Goal: Information Seeking & Learning: Learn about a topic

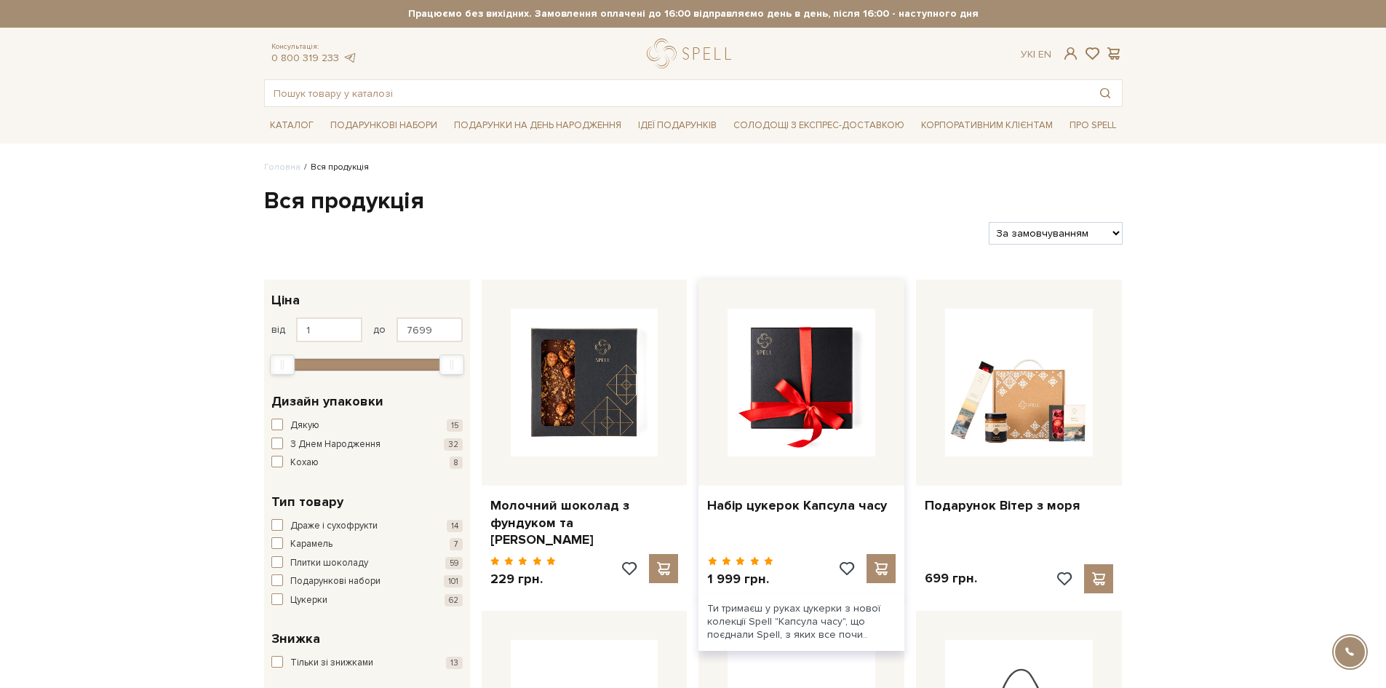
click at [808, 384] on img at bounding box center [802, 382] width 148 height 148
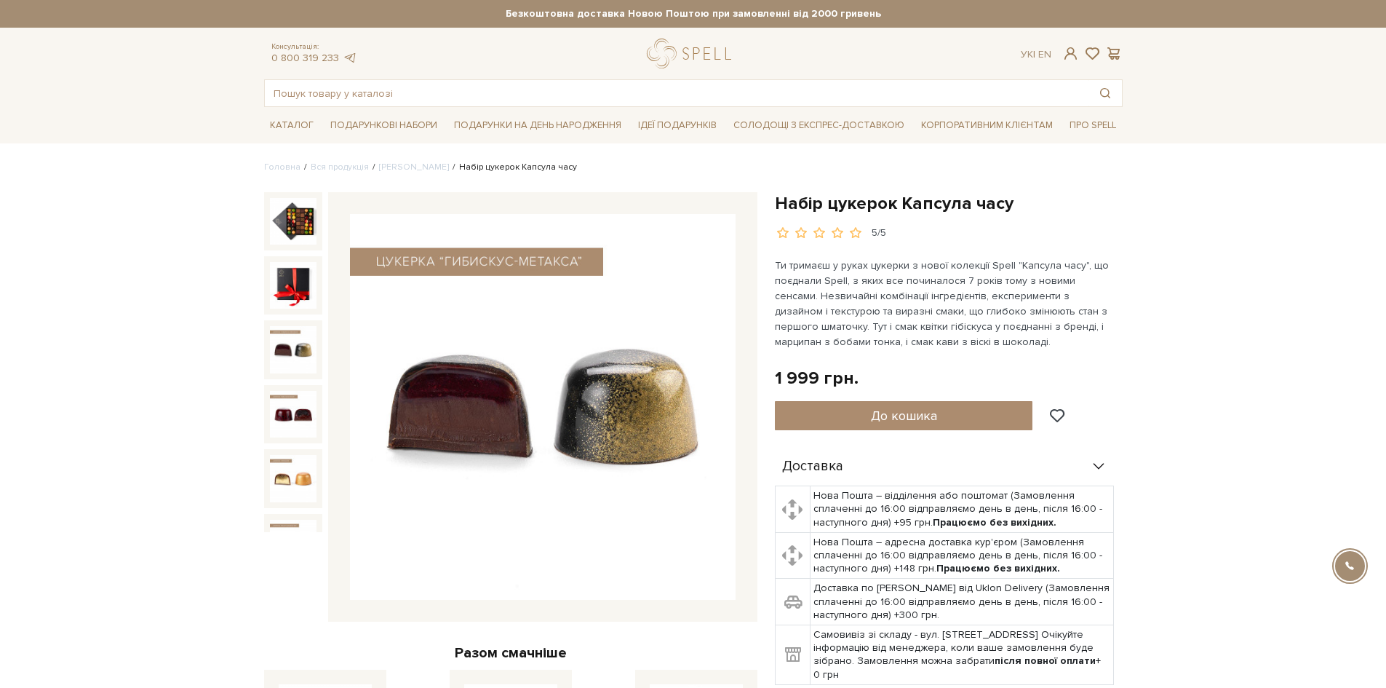
click at [287, 328] on img at bounding box center [293, 349] width 47 height 47
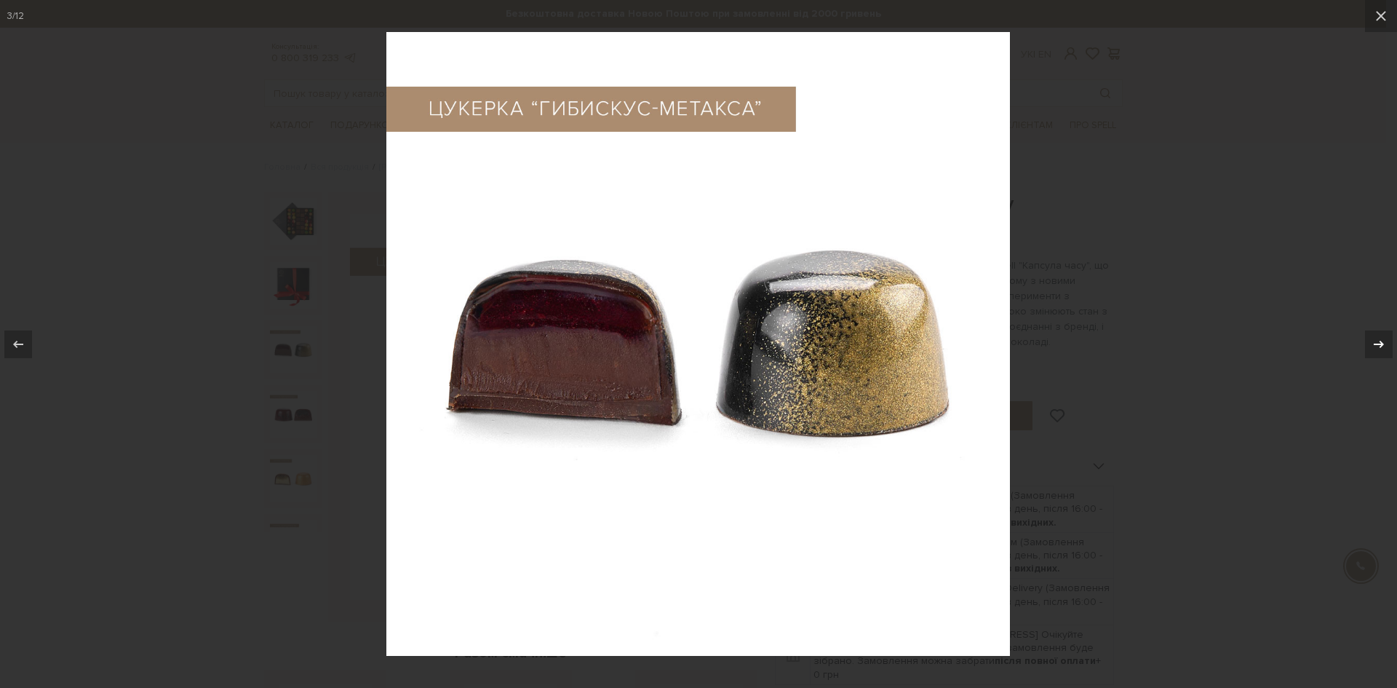
click at [1380, 343] on icon at bounding box center [1378, 343] width 17 height 17
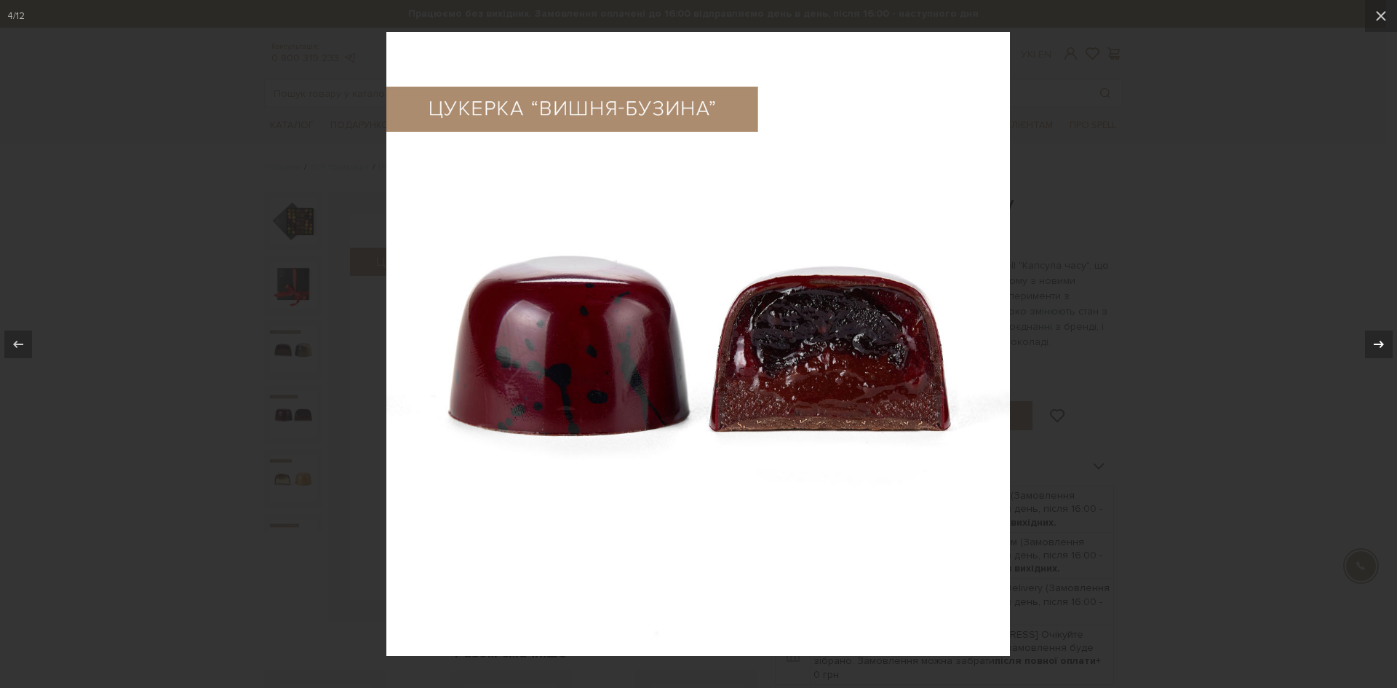
click at [1380, 343] on icon at bounding box center [1378, 343] width 17 height 17
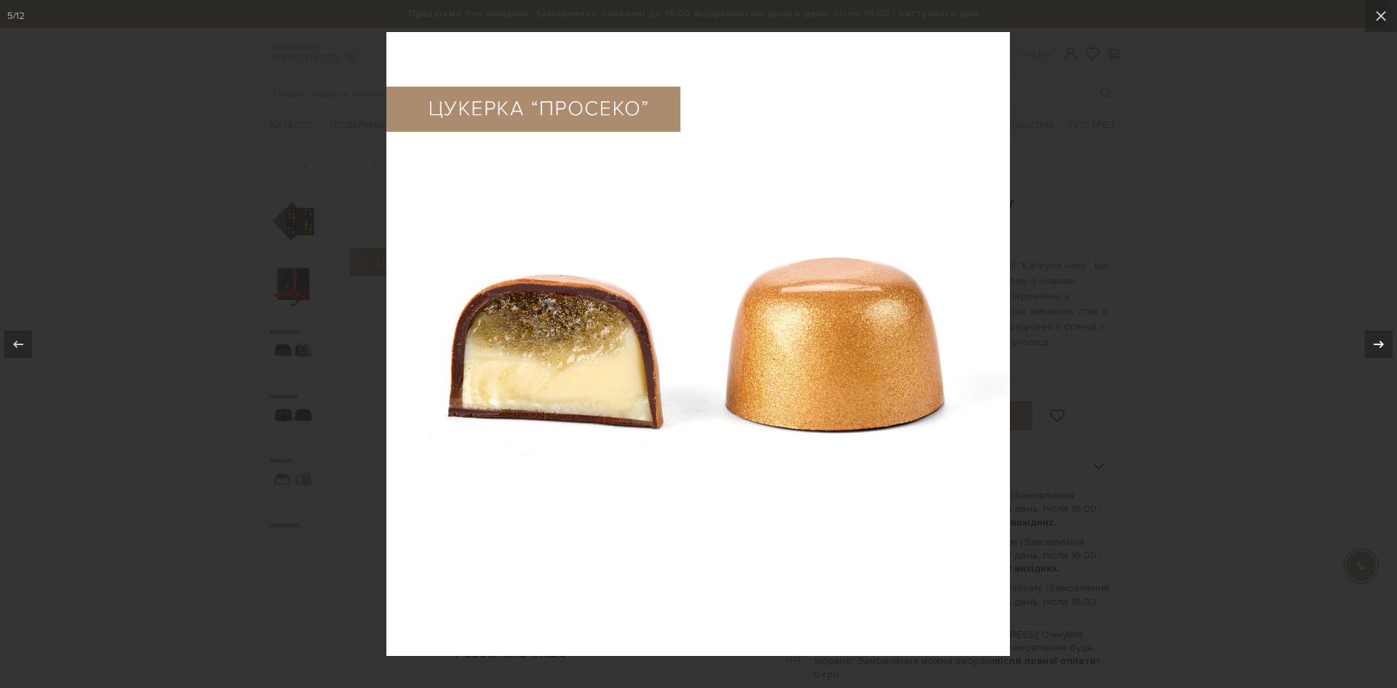
click at [1380, 343] on icon at bounding box center [1378, 343] width 17 height 17
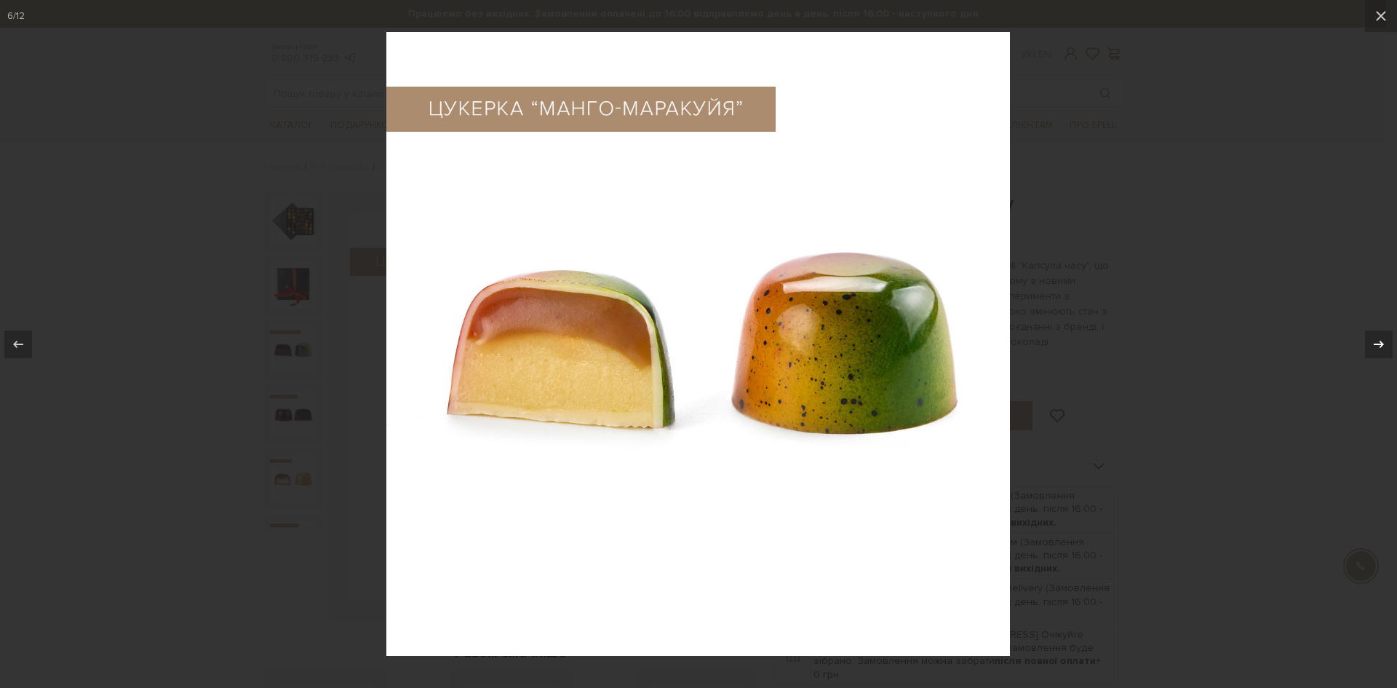
click at [1380, 343] on icon at bounding box center [1378, 343] width 17 height 17
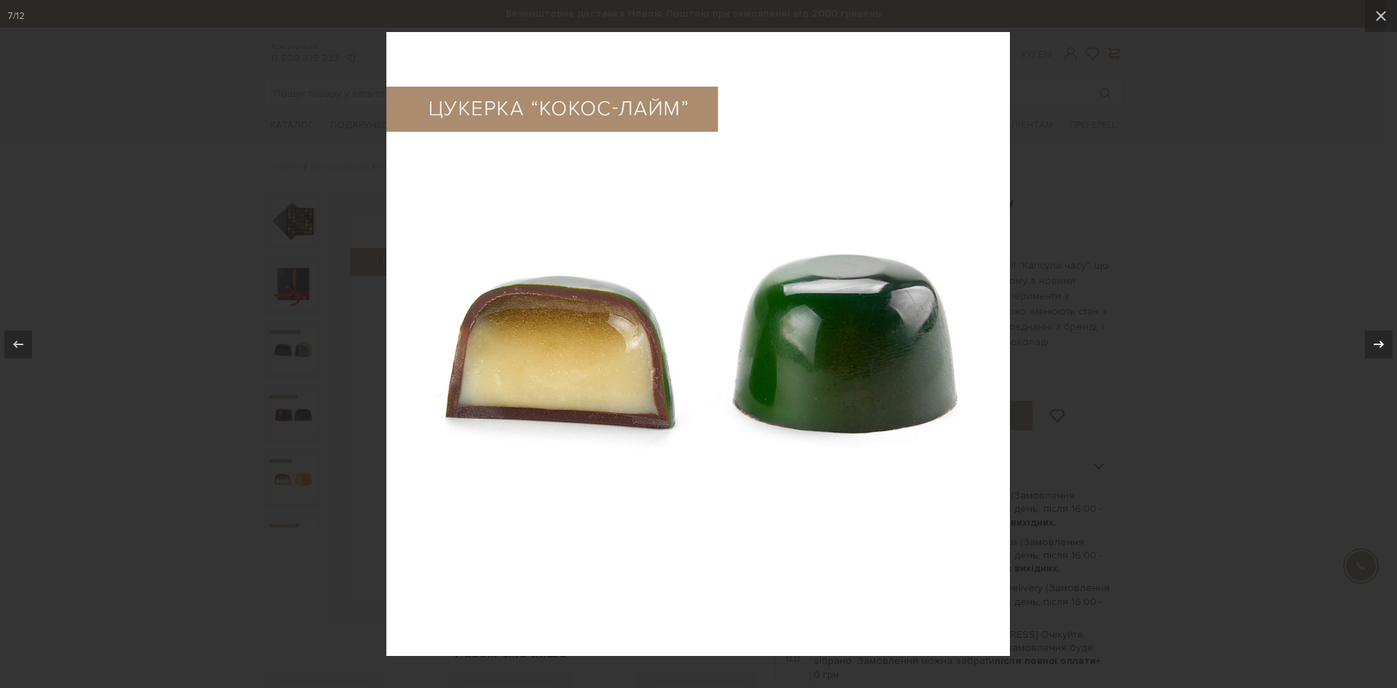
click at [1380, 343] on icon at bounding box center [1378, 343] width 17 height 17
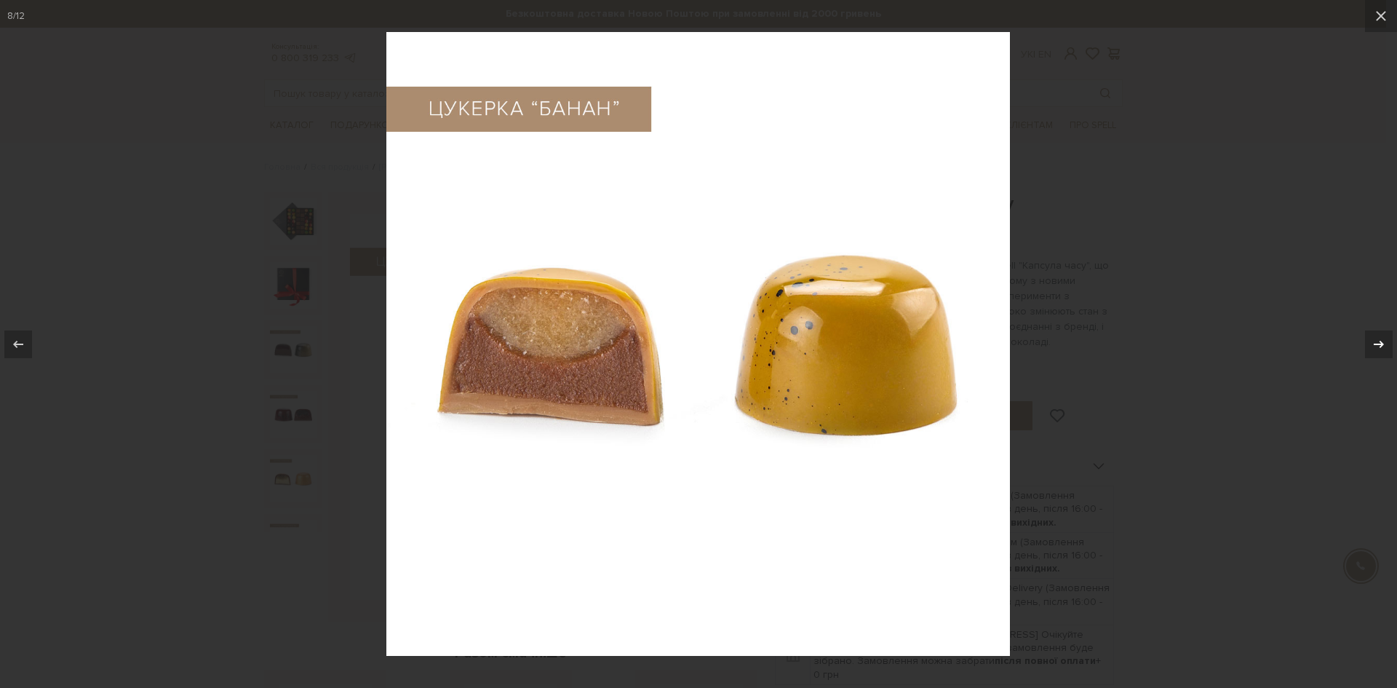
click at [1380, 343] on icon at bounding box center [1378, 343] width 17 height 17
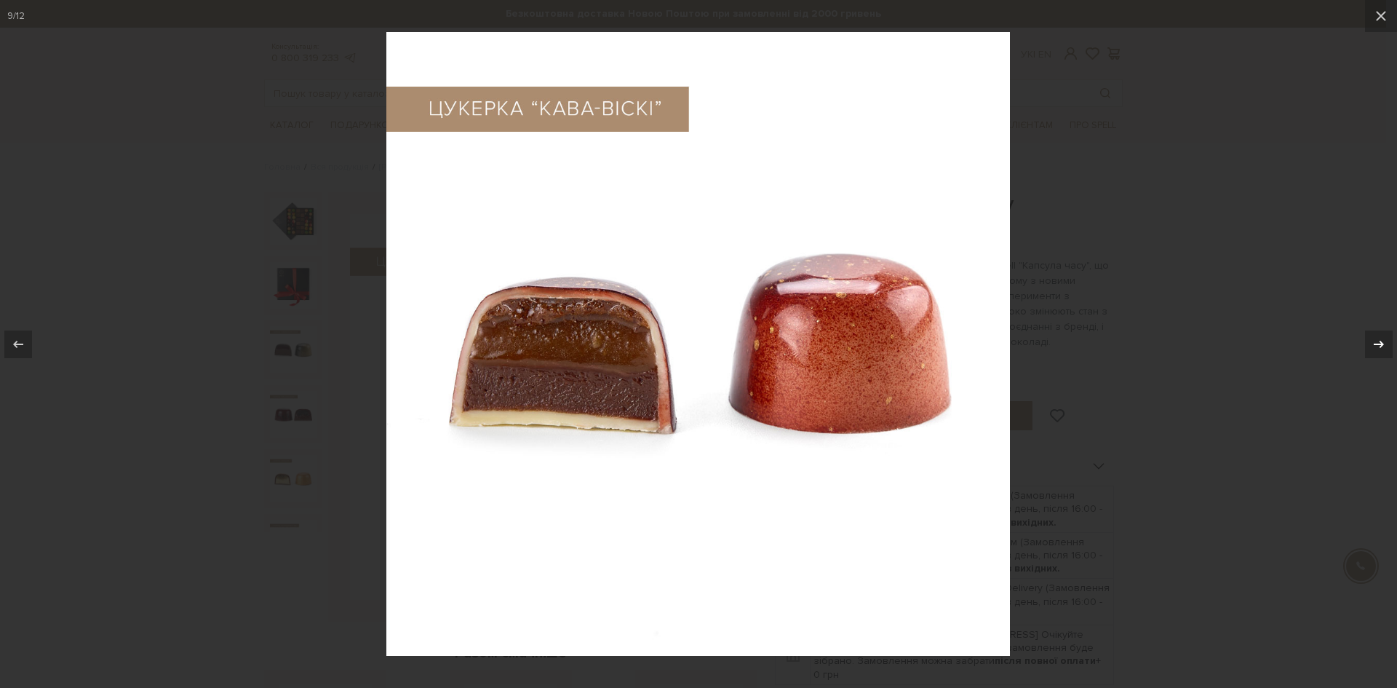
click at [1380, 343] on icon at bounding box center [1378, 343] width 17 height 17
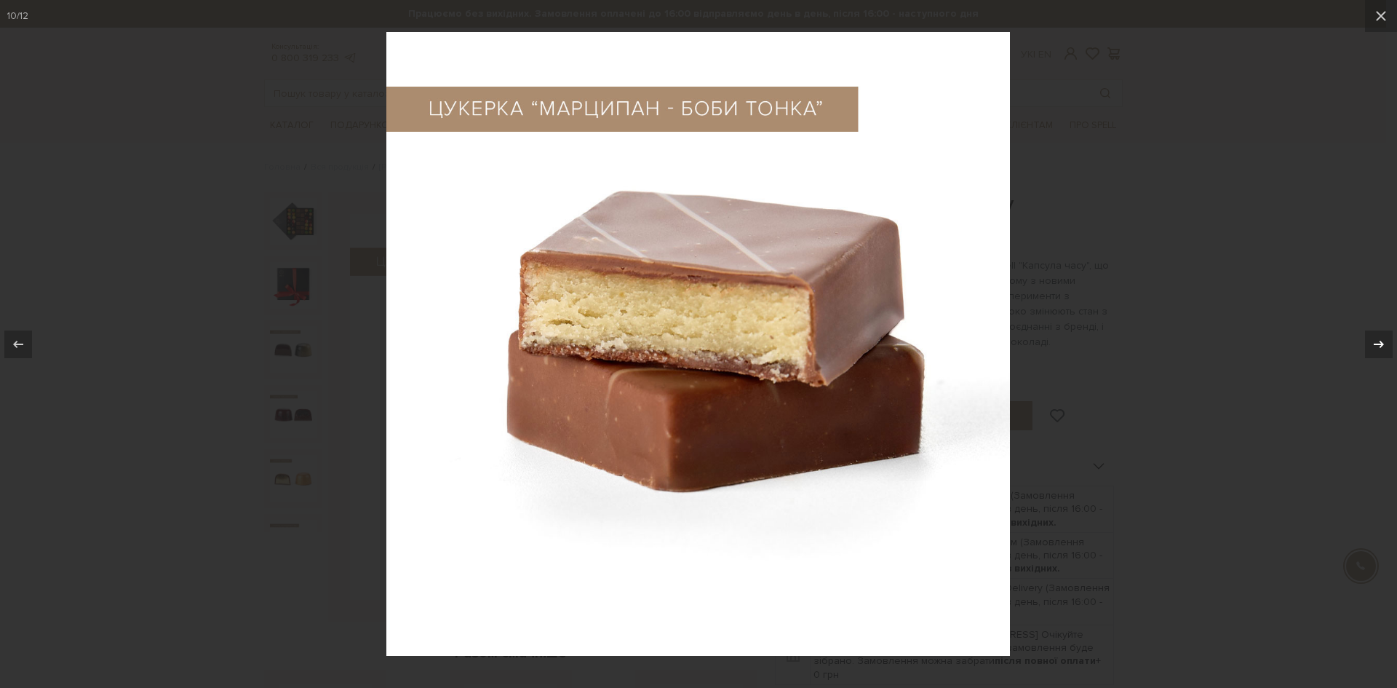
click at [1380, 343] on icon at bounding box center [1378, 343] width 17 height 17
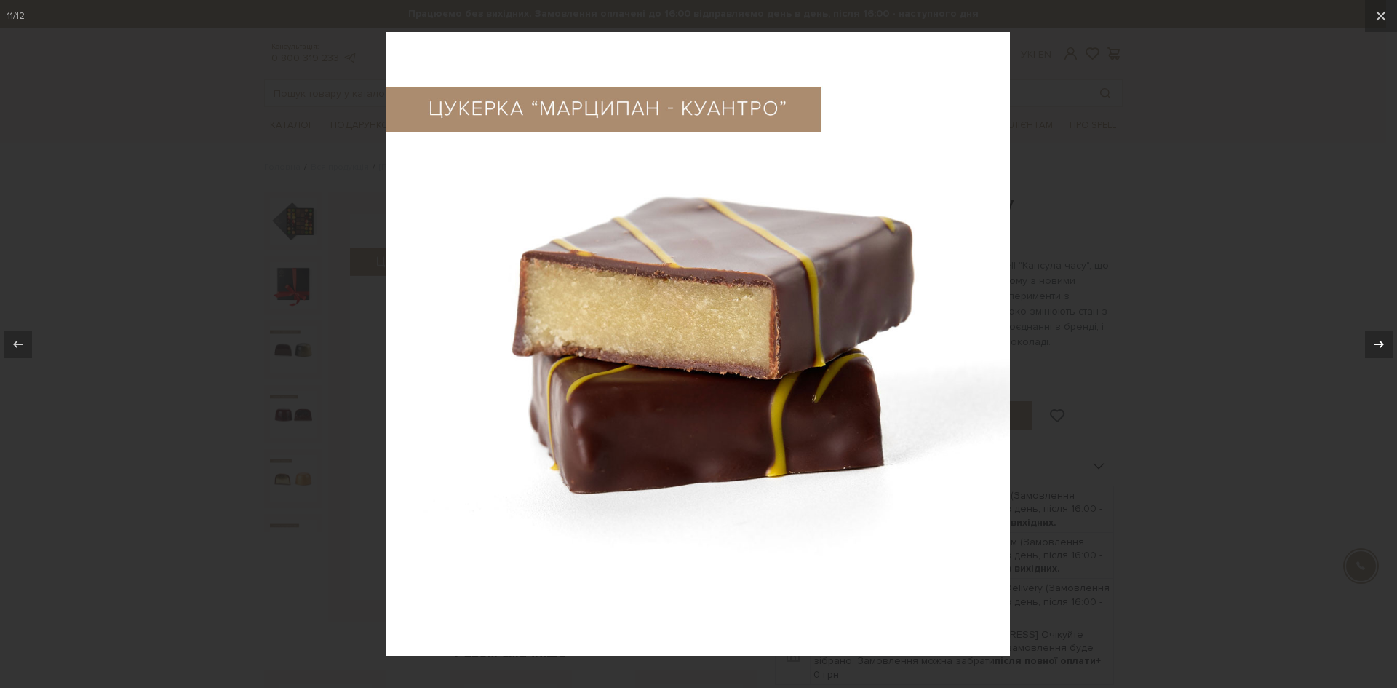
click at [1380, 343] on icon at bounding box center [1378, 343] width 17 height 17
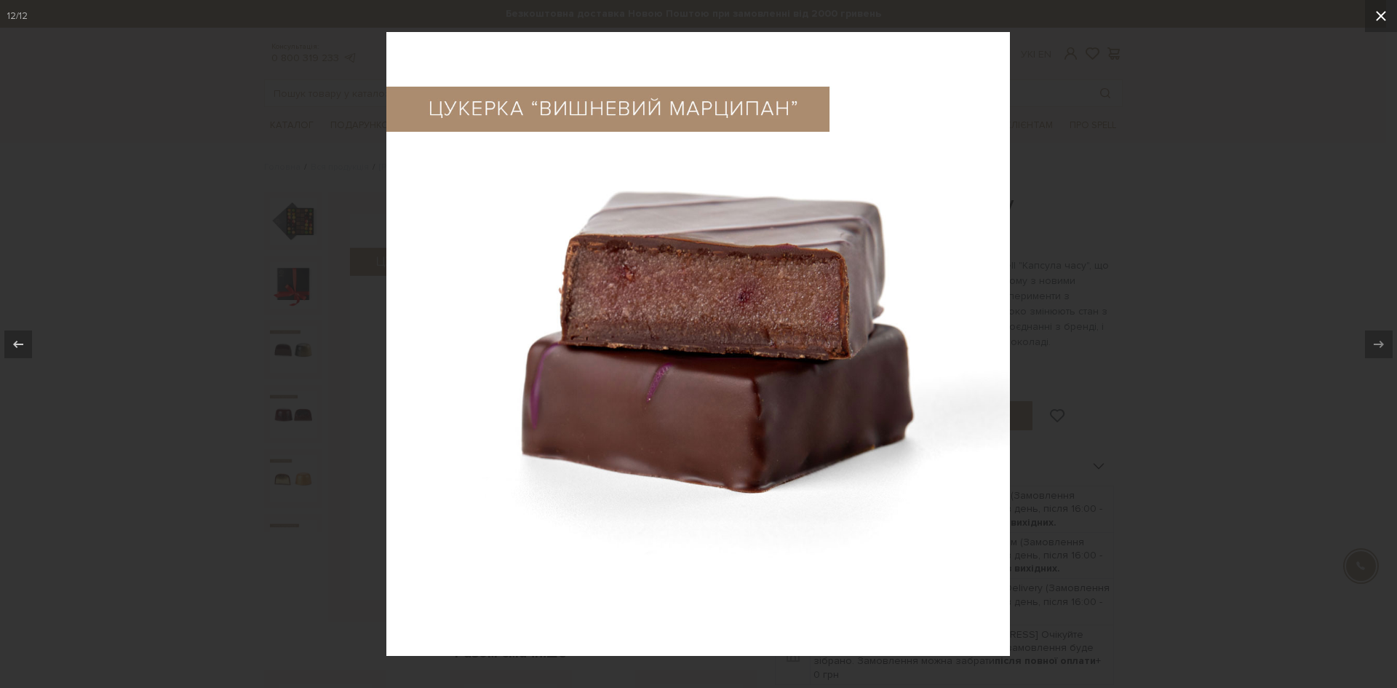
click at [1375, 15] on icon at bounding box center [1380, 15] width 17 height 17
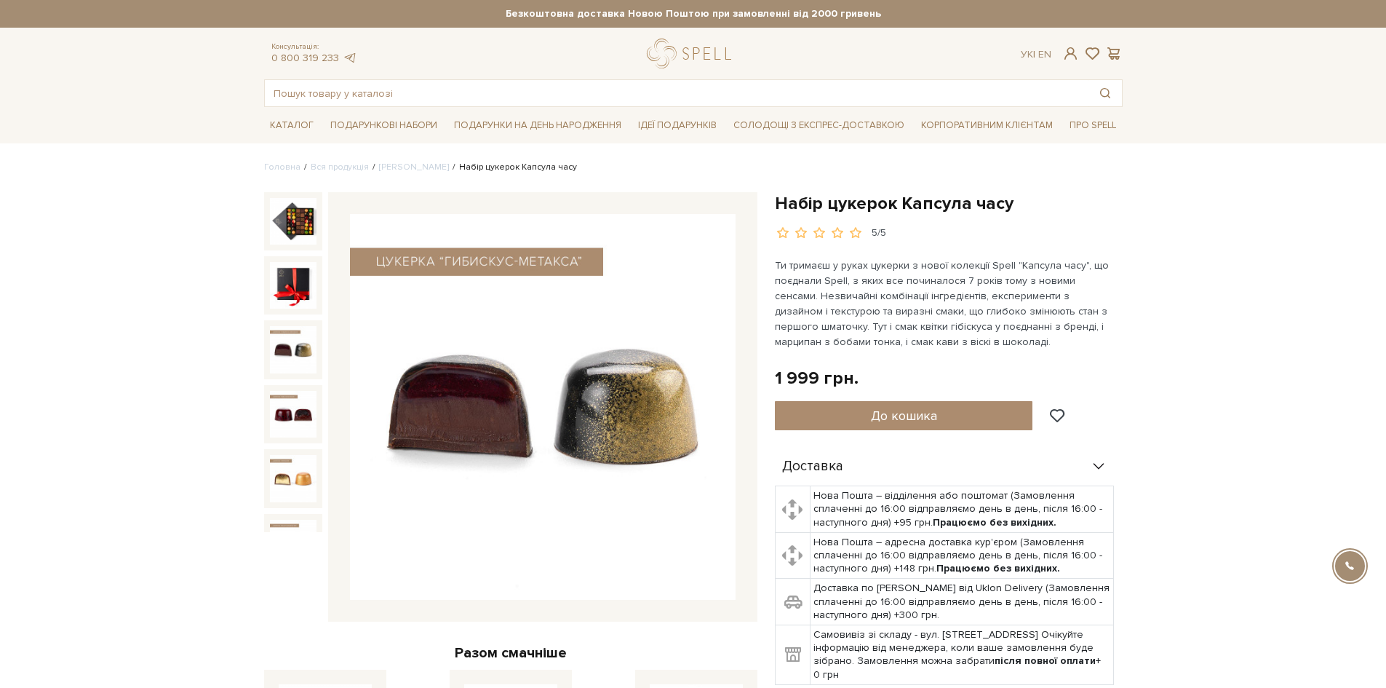
scroll to position [402, 0]
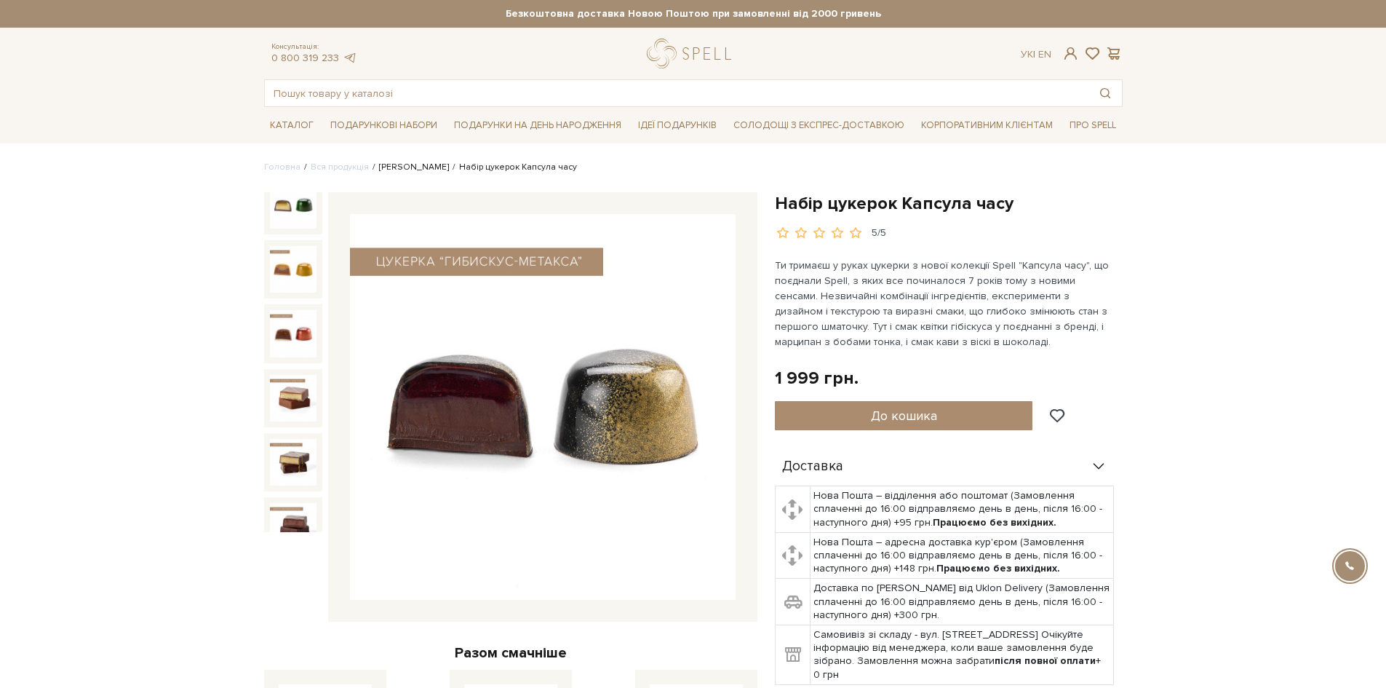
click at [415, 164] on link "[PERSON_NAME]" at bounding box center [414, 167] width 70 height 11
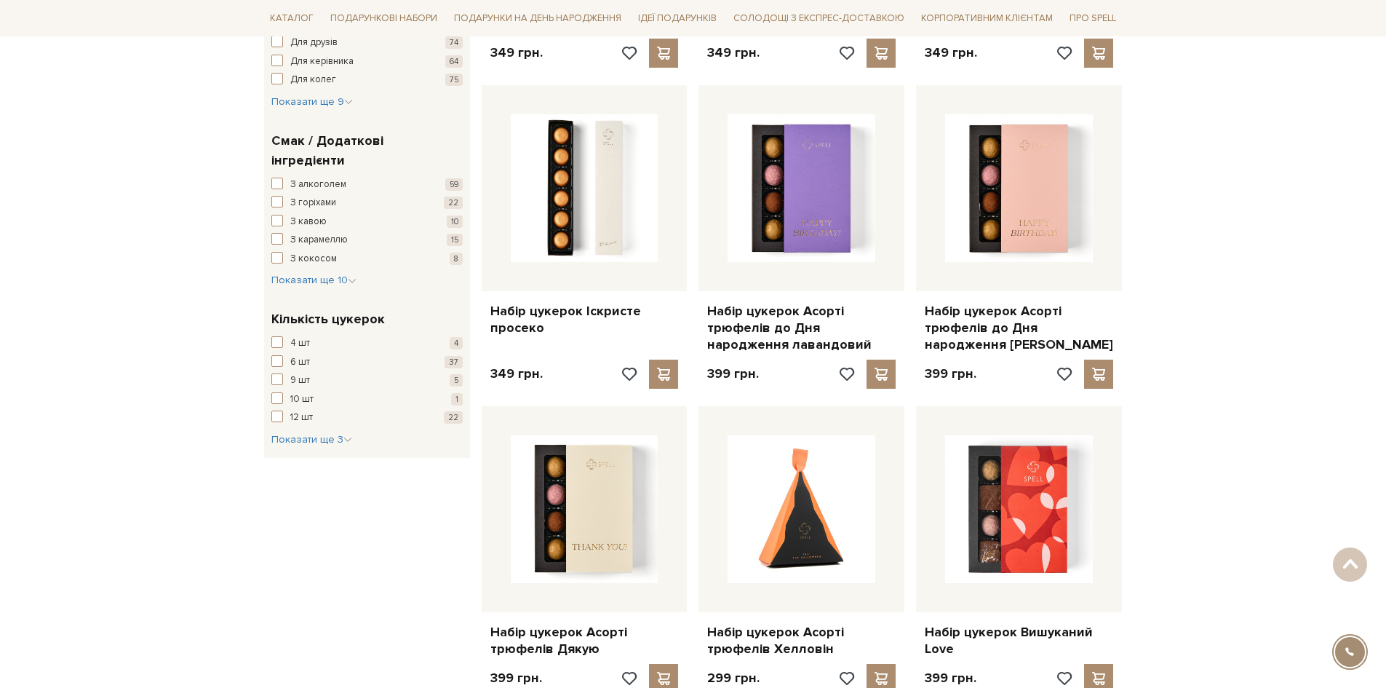
scroll to position [873, 0]
